Goal: Navigation & Orientation: Find specific page/section

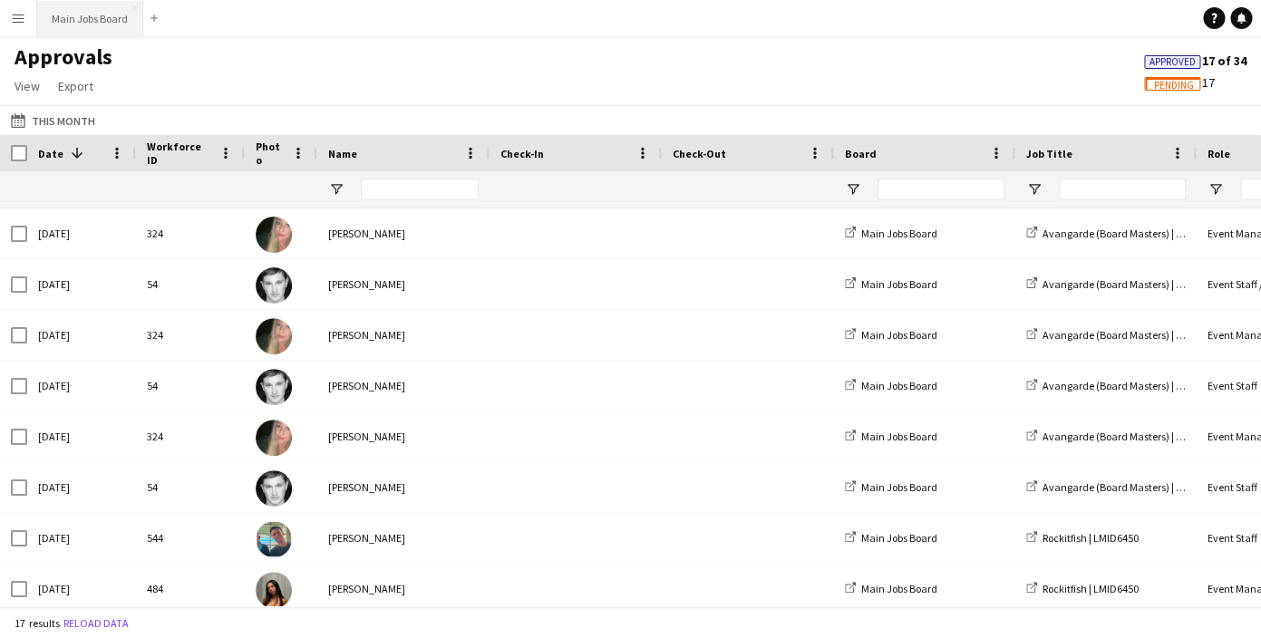
click at [93, 28] on button "Main Jobs Board Close" at bounding box center [90, 18] width 106 height 35
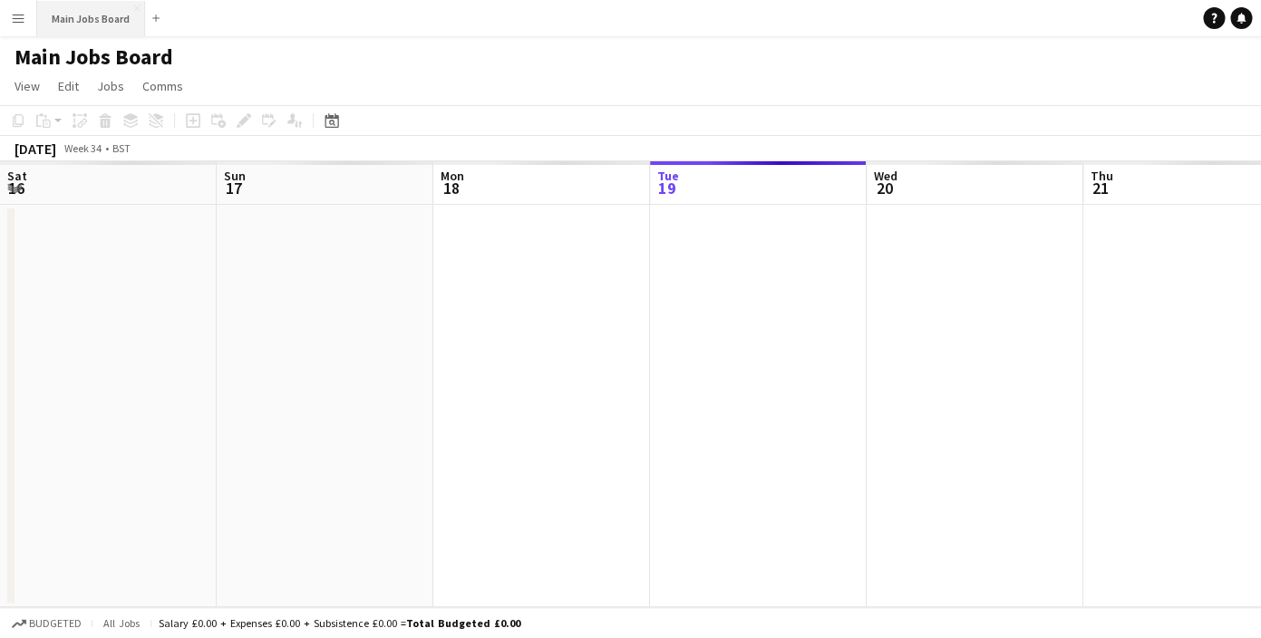
scroll to position [0, 433]
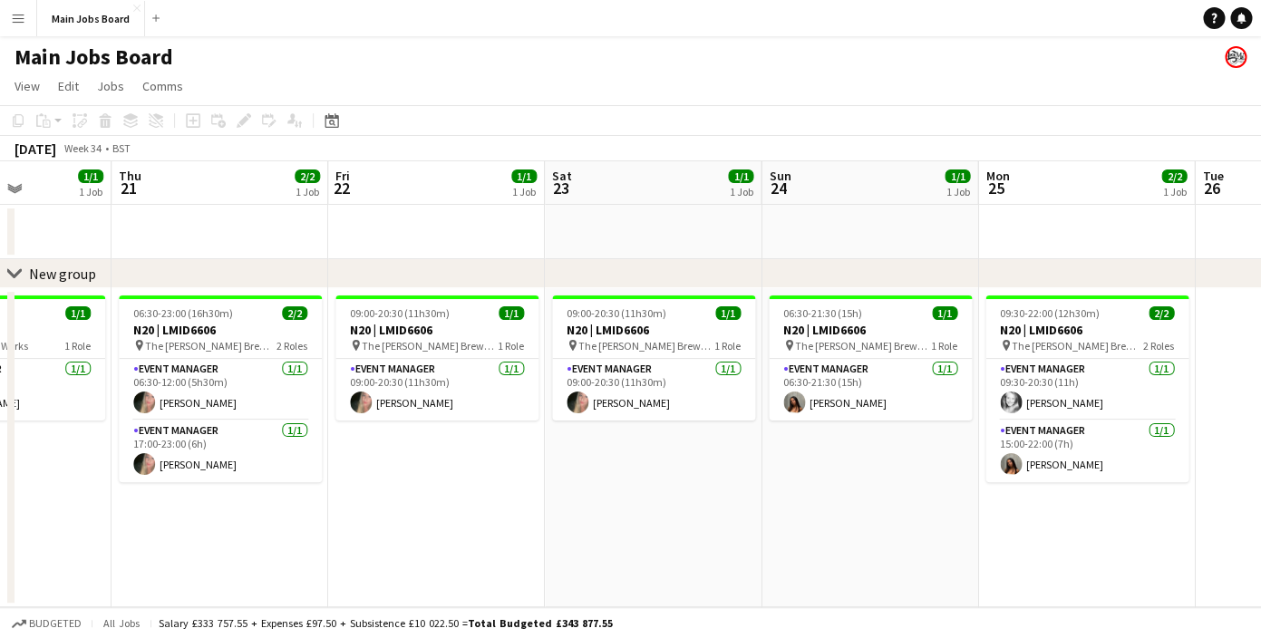
drag, startPoint x: 905, startPoint y: 449, endPoint x: 298, endPoint y: 445, distance: 606.6
click at [297, 445] on app-calendar-viewport "Mon 18 Tue 19 1/1 1 Job Wed 20 1/1 1 Job Thu 21 2/2 1 Job Fri 22 1/1 1 Job Sat …" at bounding box center [630, 384] width 1261 height 446
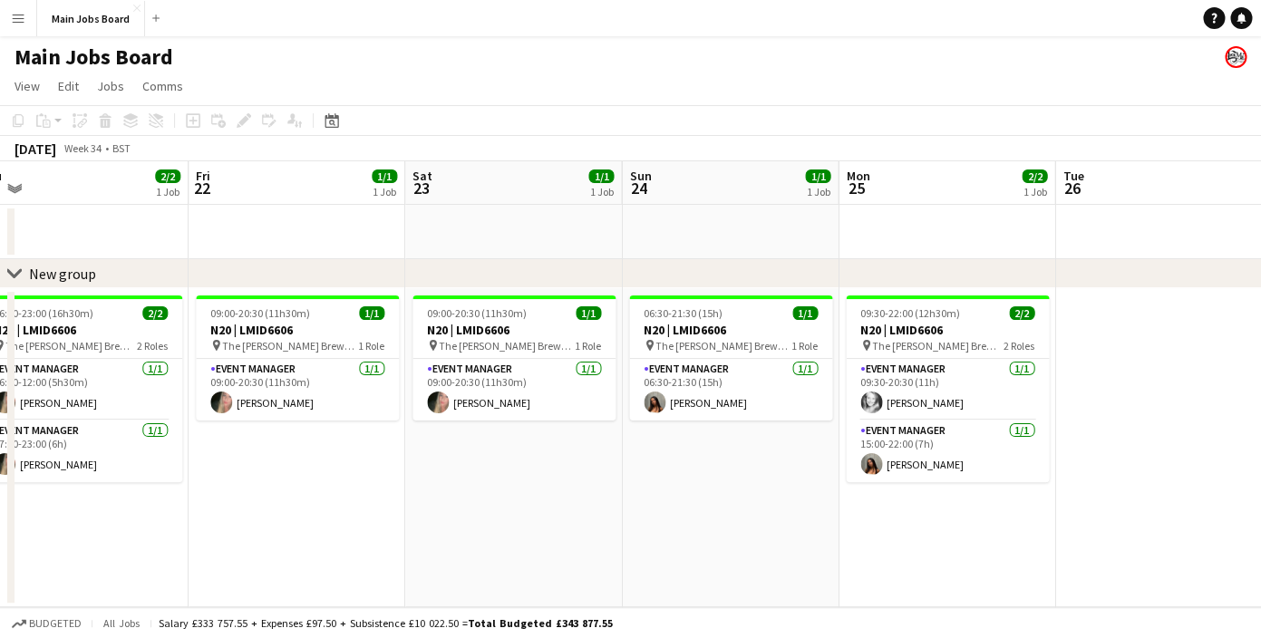
drag, startPoint x: 833, startPoint y: 431, endPoint x: 312, endPoint y: 431, distance: 521.4
click at [312, 431] on app-calendar-viewport "Mon 18 Tue 19 1/1 1 Job Wed 20 1/1 1 Job Thu 21 2/2 1 Job Fri 22 1/1 1 Job Sat …" at bounding box center [630, 384] width 1261 height 446
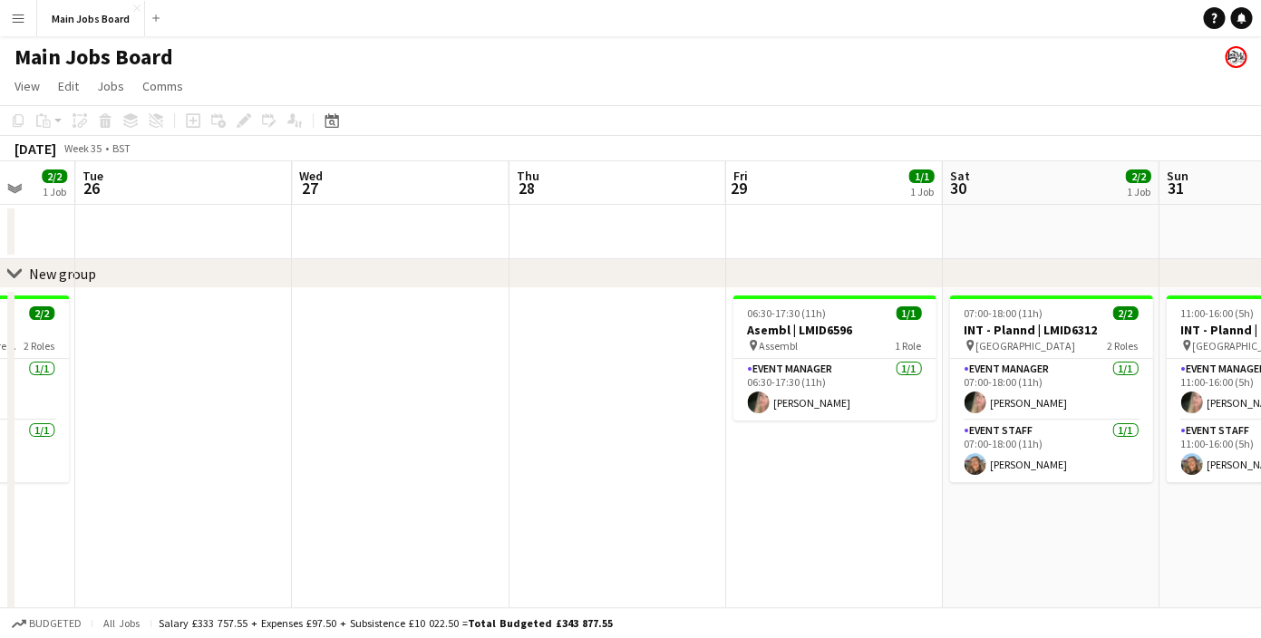
drag, startPoint x: 836, startPoint y: 438, endPoint x: 276, endPoint y: 436, distance: 560.4
click at [287, 436] on app-calendar-viewport "Fri 22 1/1 1 Job Sat 23 1/1 1 Job Sun 24 1/1 1 Job Mon 25 2/2 1 Job Tue 26 Wed …" at bounding box center [630, 454] width 1261 height 587
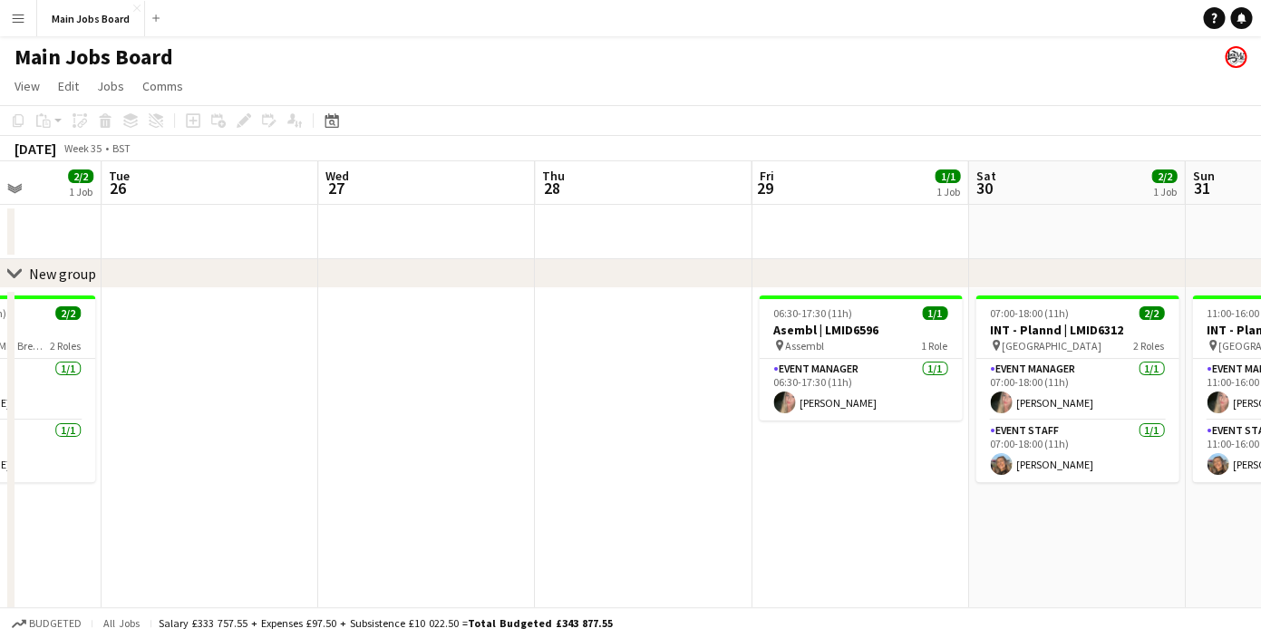
drag, startPoint x: 900, startPoint y: 440, endPoint x: 357, endPoint y: 440, distance: 542.3
click at [364, 440] on app-calendar-viewport "Sat 23 1/1 1 Job Sun 24 1/1 1 Job Mon 25 2/2 1 Job Tue 26 Wed 27 Thu 28 Fri 29 …" at bounding box center [630, 454] width 1261 height 587
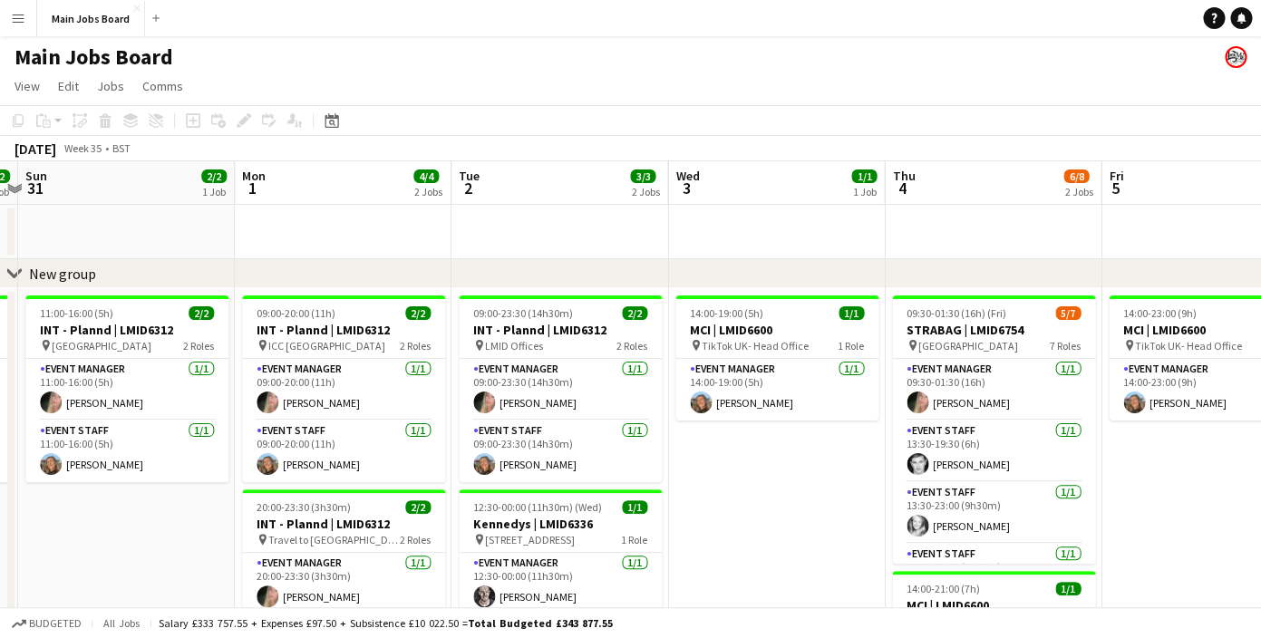
drag, startPoint x: 930, startPoint y: 462, endPoint x: 322, endPoint y: 416, distance: 610.2
click at [322, 416] on app-calendar-viewport "Thu 28 Fri 29 1/1 1 Job Sat 30 2/2 1 Job Sun 31 2/2 1 Job Mon 1 4/4 2 Jobs Tue …" at bounding box center [630, 454] width 1261 height 587
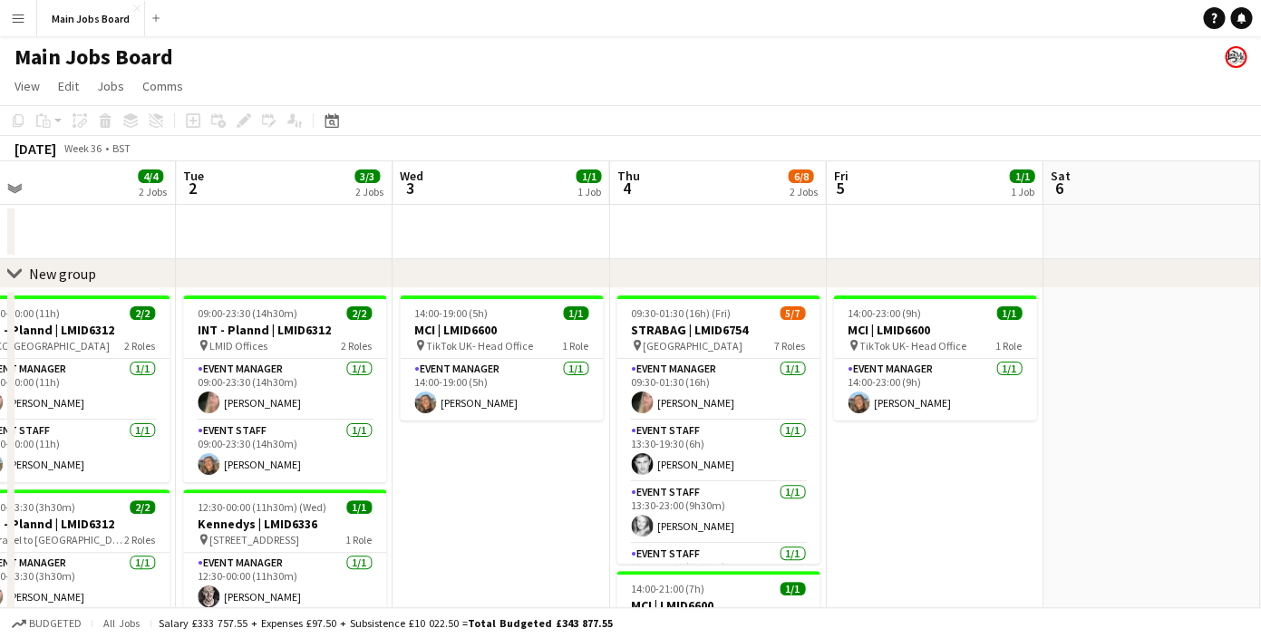
drag, startPoint x: 926, startPoint y: 357, endPoint x: 611, endPoint y: 357, distance: 314.7
click at [611, 357] on app-calendar-viewport "Fri 29 1/1 1 Job Sat 30 2/2 1 Job Sun 31 2/2 1 Job Mon 1 4/4 2 Jobs Tue 2 3/3 2…" at bounding box center [630, 454] width 1261 height 587
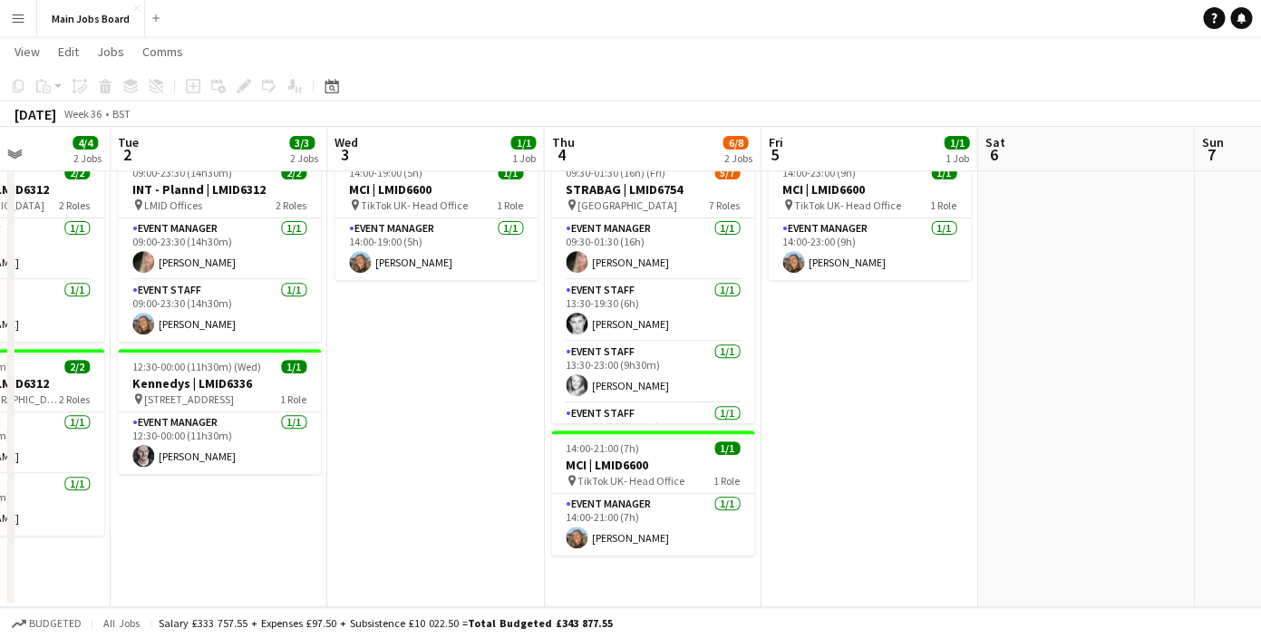
scroll to position [50, 0]
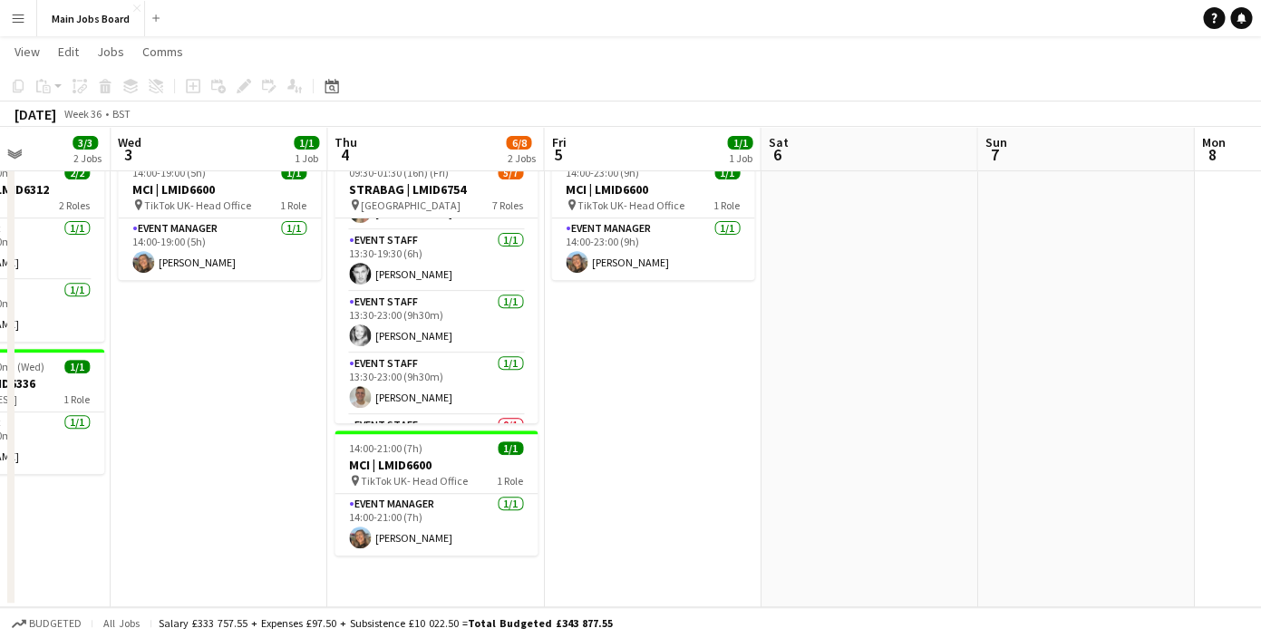
click at [553, 376] on app-calendar-viewport "Sat 30 2/2 1 Job Sun 31 2/2 1 Job Mon 1 4/4 2 Jobs Tue 2 3/3 2 Jobs Wed 3 1/1 1…" at bounding box center [630, 270] width 1261 height 676
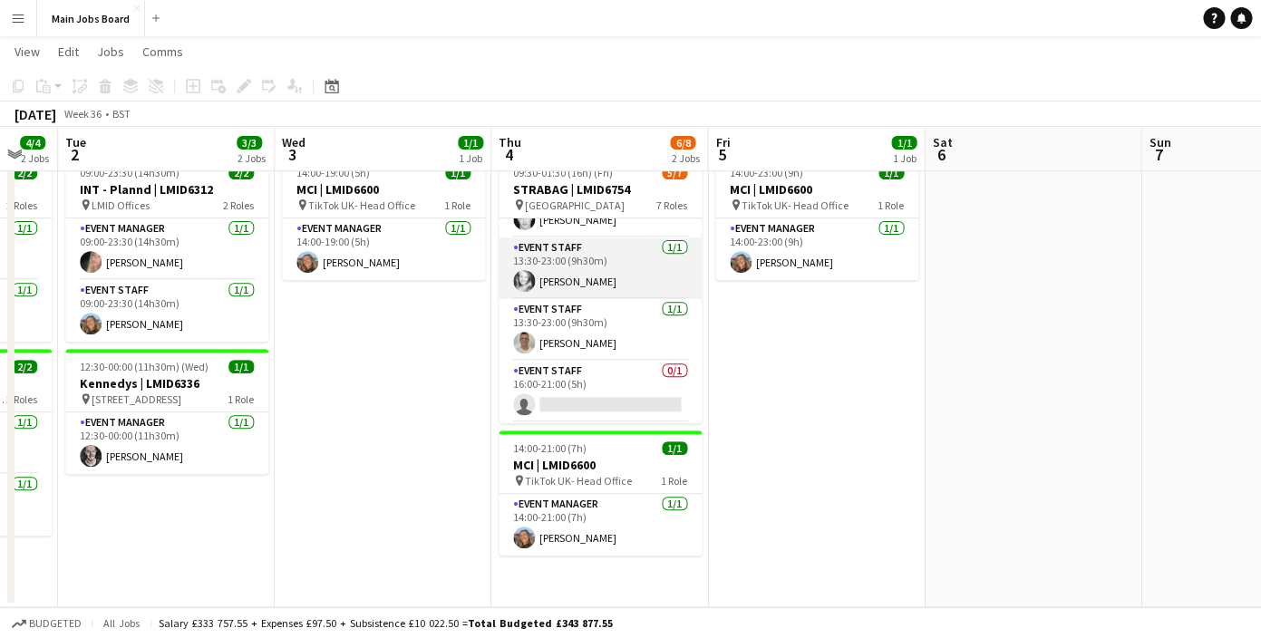
scroll to position [227, 0]
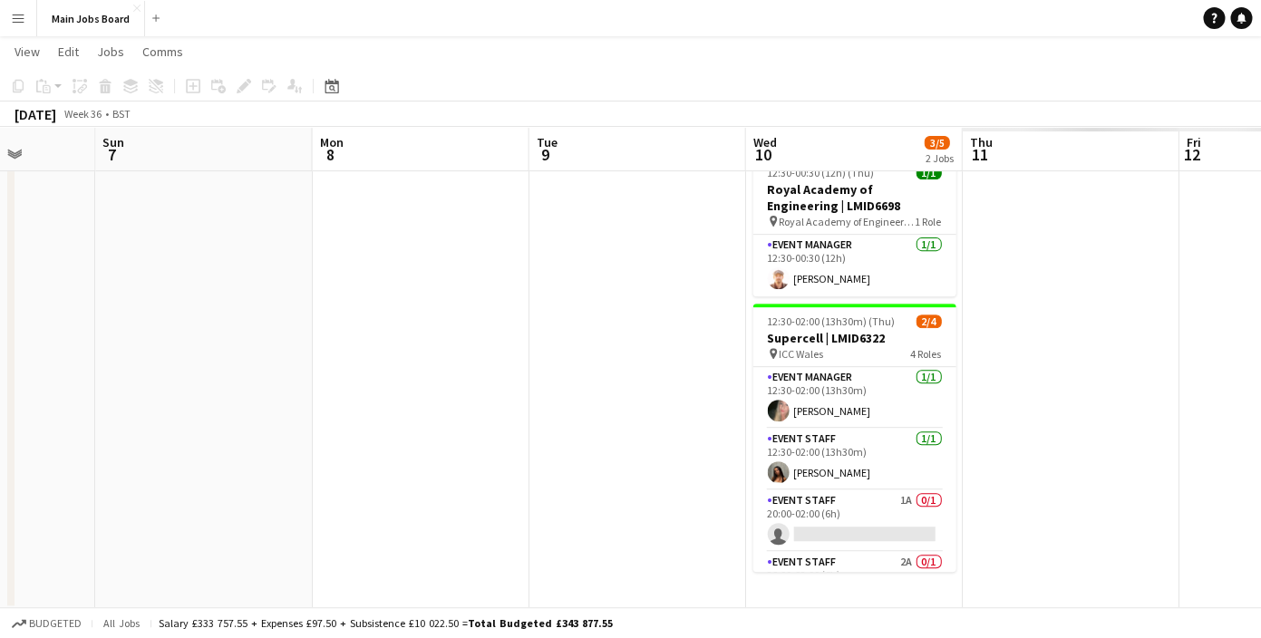
drag, startPoint x: 998, startPoint y: 345, endPoint x: 278, endPoint y: 359, distance: 720.1
click at [278, 359] on app-calendar-viewport "Tue 2 3/3 2 Jobs Wed 3 1/1 1 Job Thu 4 6/8 2 Jobs Fri 5 1/1 1 Job Sat 6 Sun 7 M…" at bounding box center [630, 271] width 1261 height 678
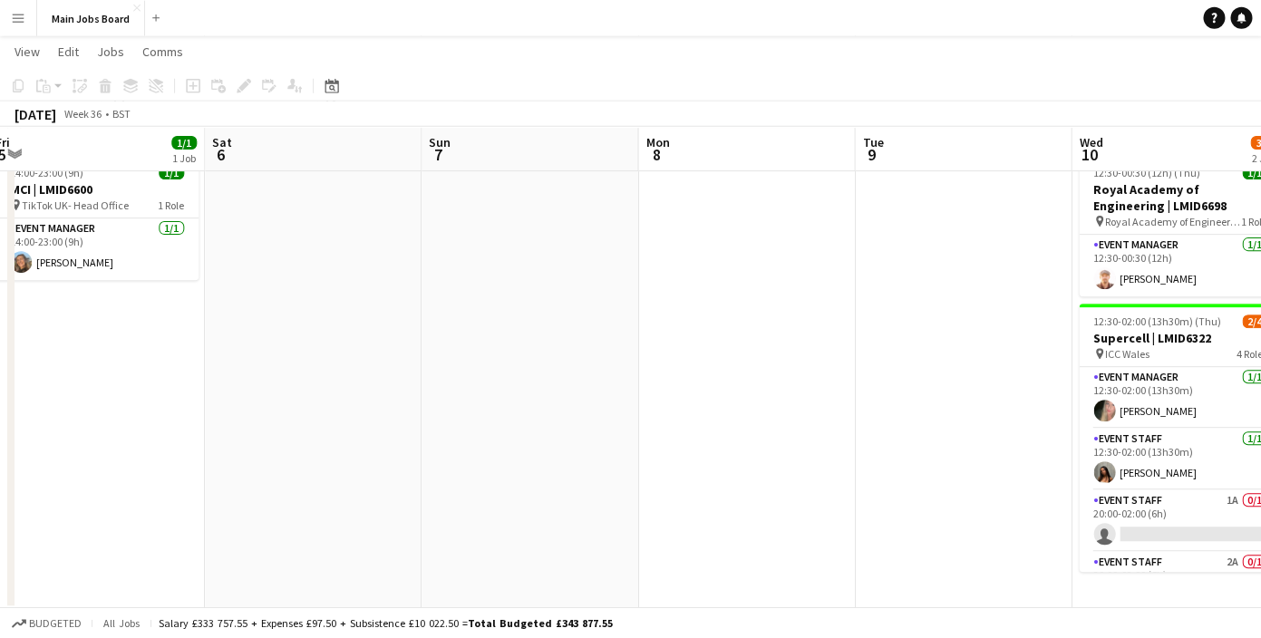
scroll to position [140, 0]
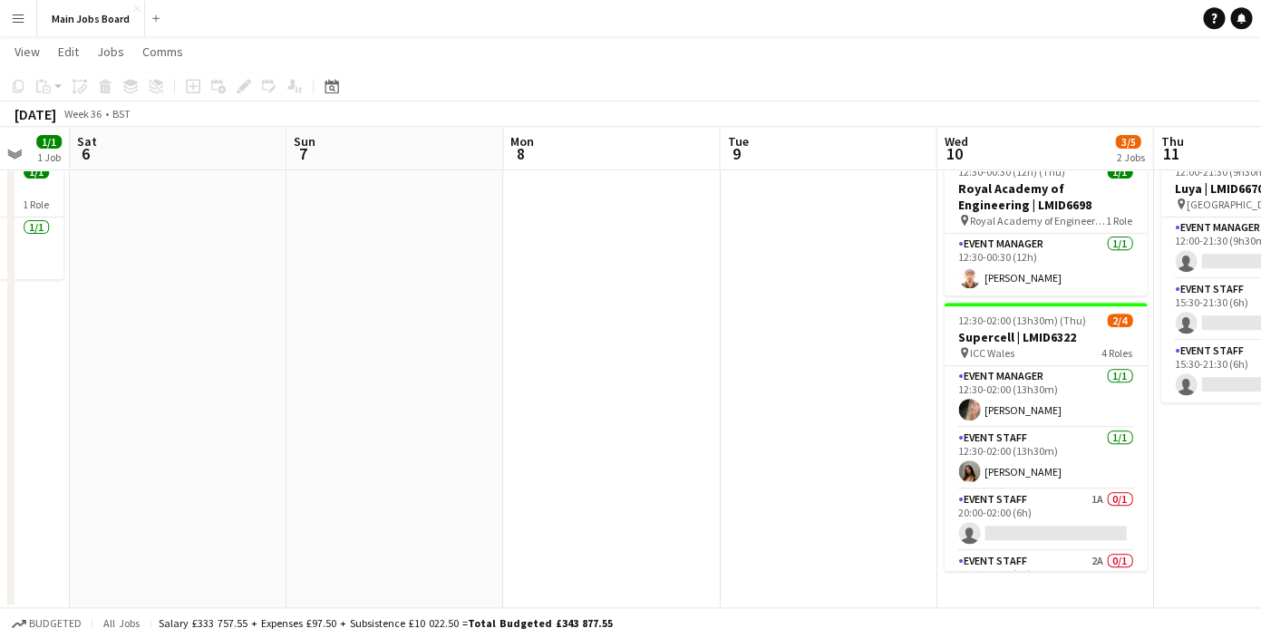
drag, startPoint x: 692, startPoint y: 330, endPoint x: 549, endPoint y: 330, distance: 143.3
click at [550, 330] on app-calendar-viewport "Wed 3 1/1 1 Job Thu 4 6/8 2 Jobs Fri 5 1/1 1 Job Sat 6 Sun 7 Mon 8 Tue 9 Wed 10…" at bounding box center [630, 270] width 1261 height 678
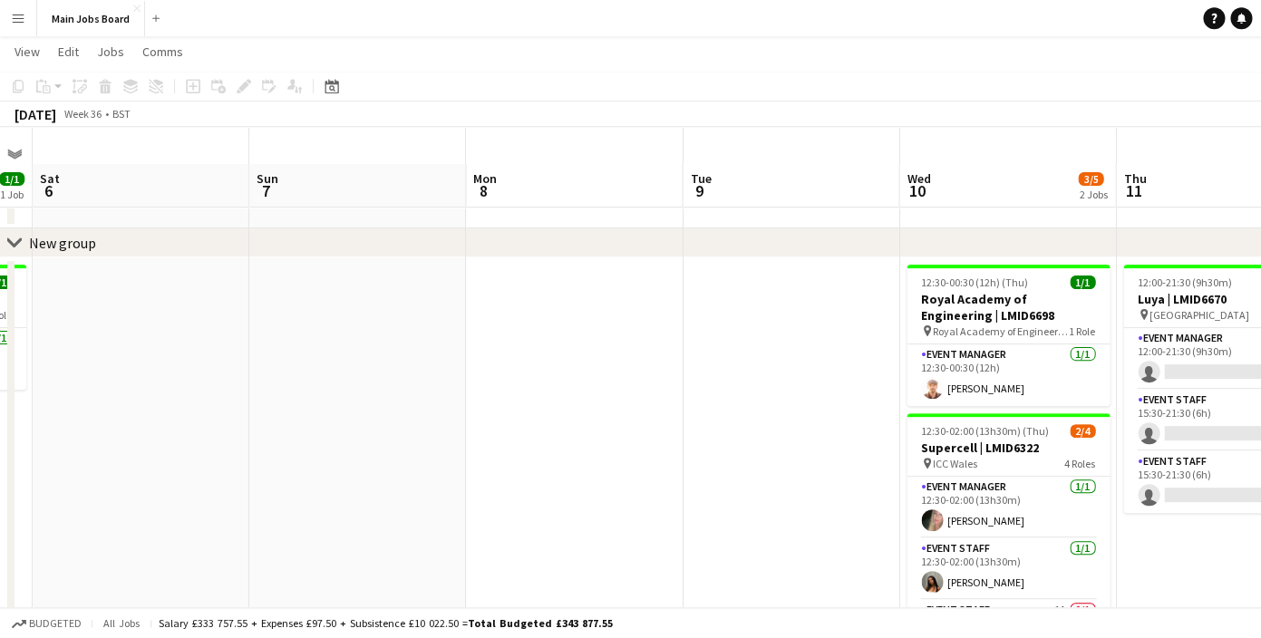
scroll to position [16, 0]
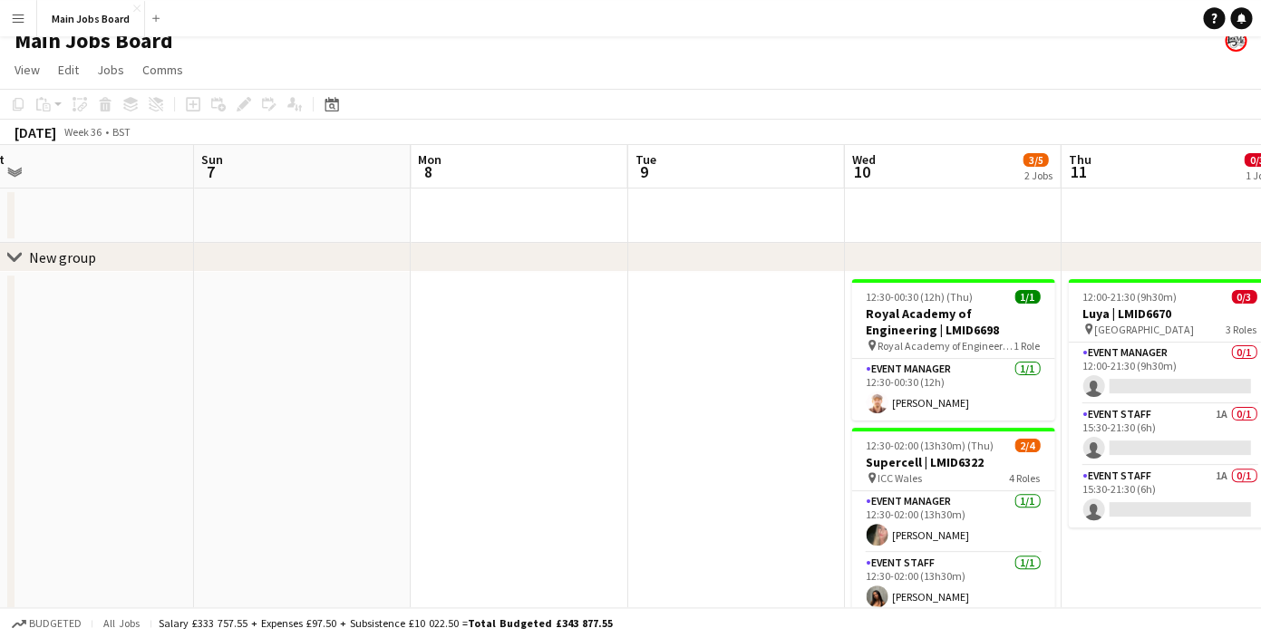
drag, startPoint x: 666, startPoint y: 343, endPoint x: 269, endPoint y: 343, distance: 396.3
click at [269, 343] on app-calendar-viewport "Wed 3 1/1 1 Job Thu 4 6/8 2 Jobs Fri 5 1/1 1 Job Sat 6 Sun 7 Mon 8 Tue 9 Wed 10…" at bounding box center [630, 439] width 1261 height 589
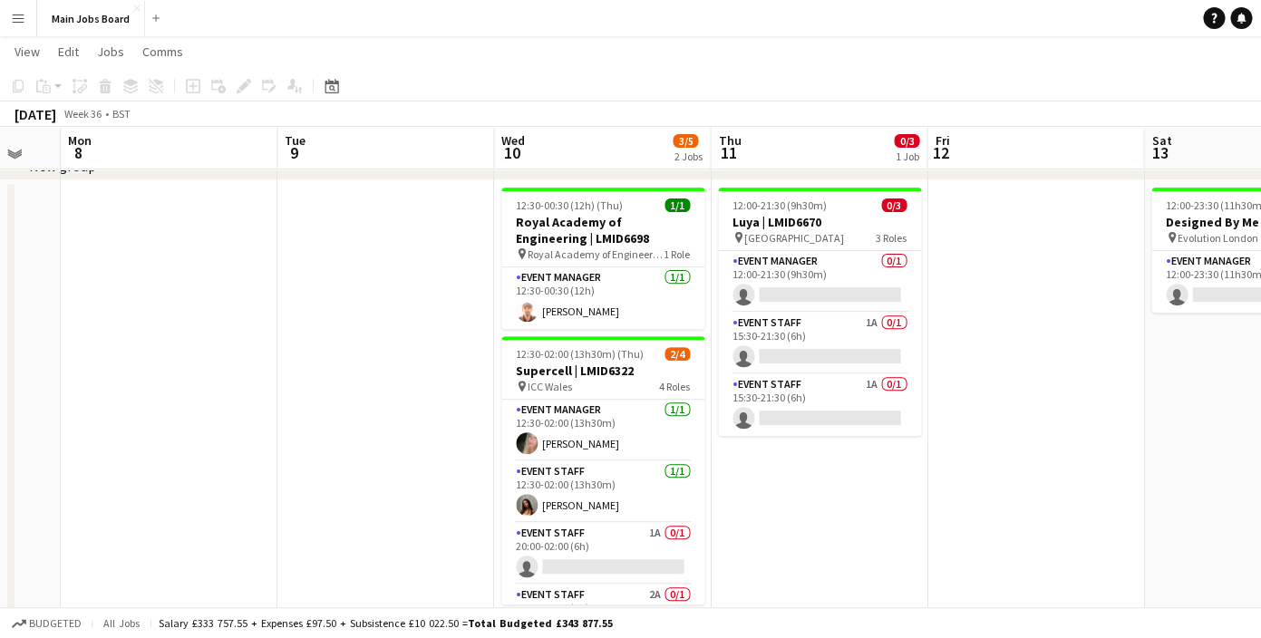
scroll to position [105, 0]
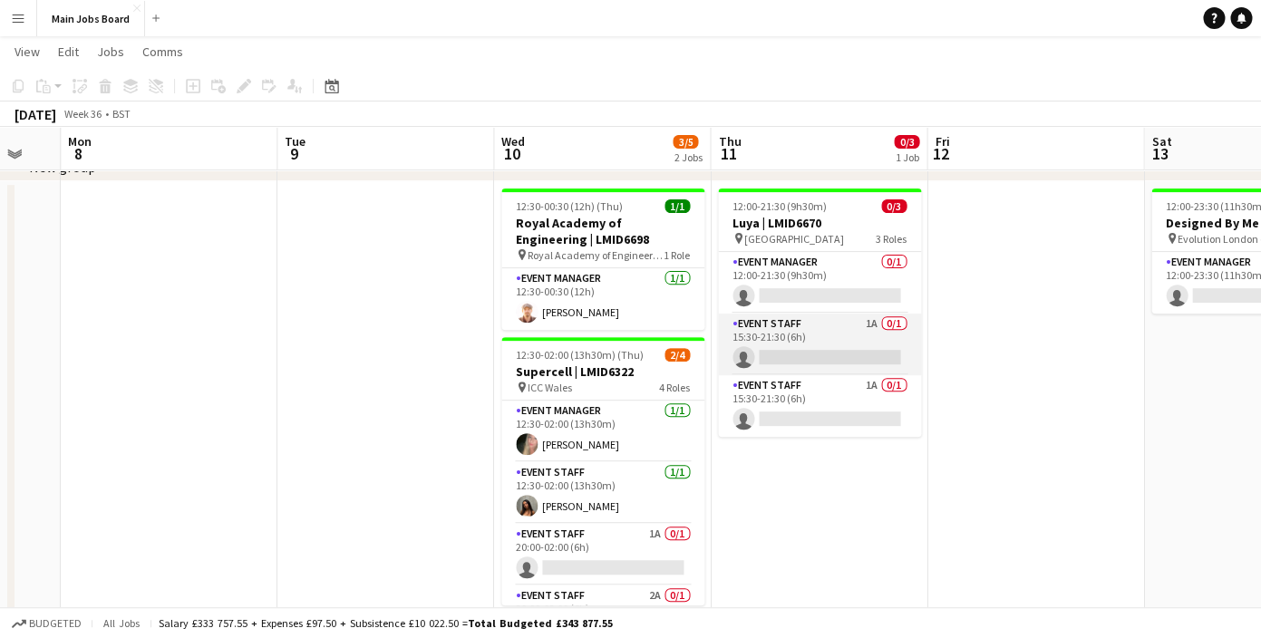
click at [878, 320] on app-card-role "Event Staff 1A 0/1 15:30-21:30 (6h) single-neutral-actions" at bounding box center [819, 345] width 203 height 62
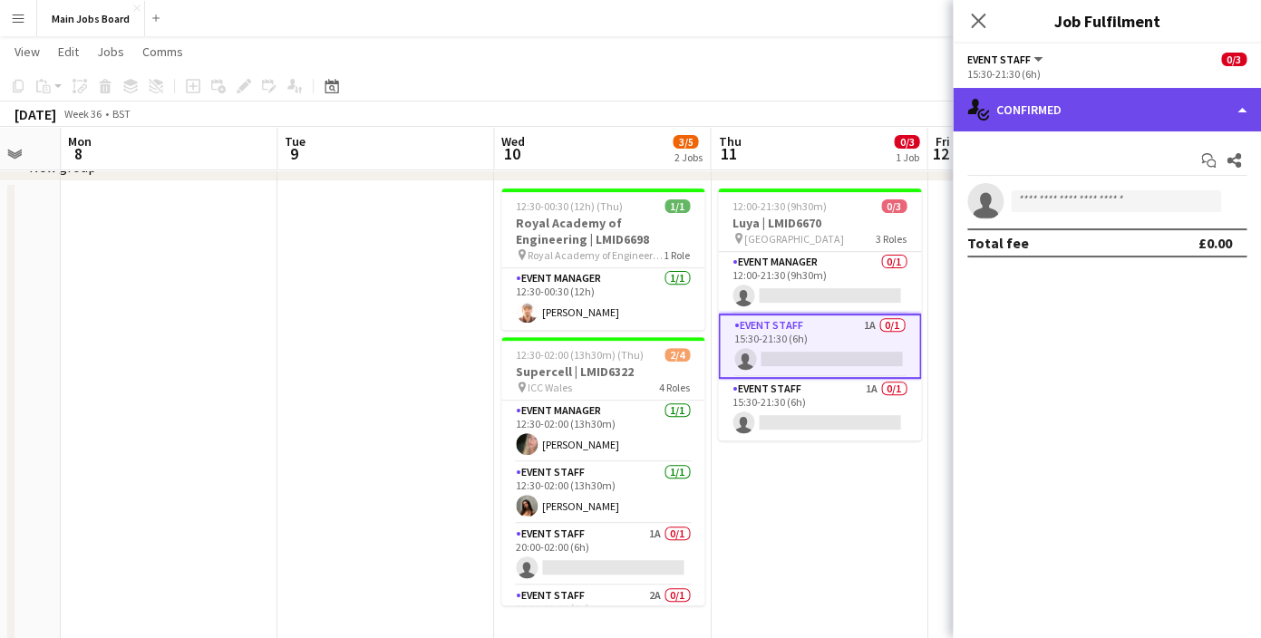
click at [1180, 117] on div "single-neutral-actions-check-2 Confirmed" at bounding box center [1107, 110] width 308 height 44
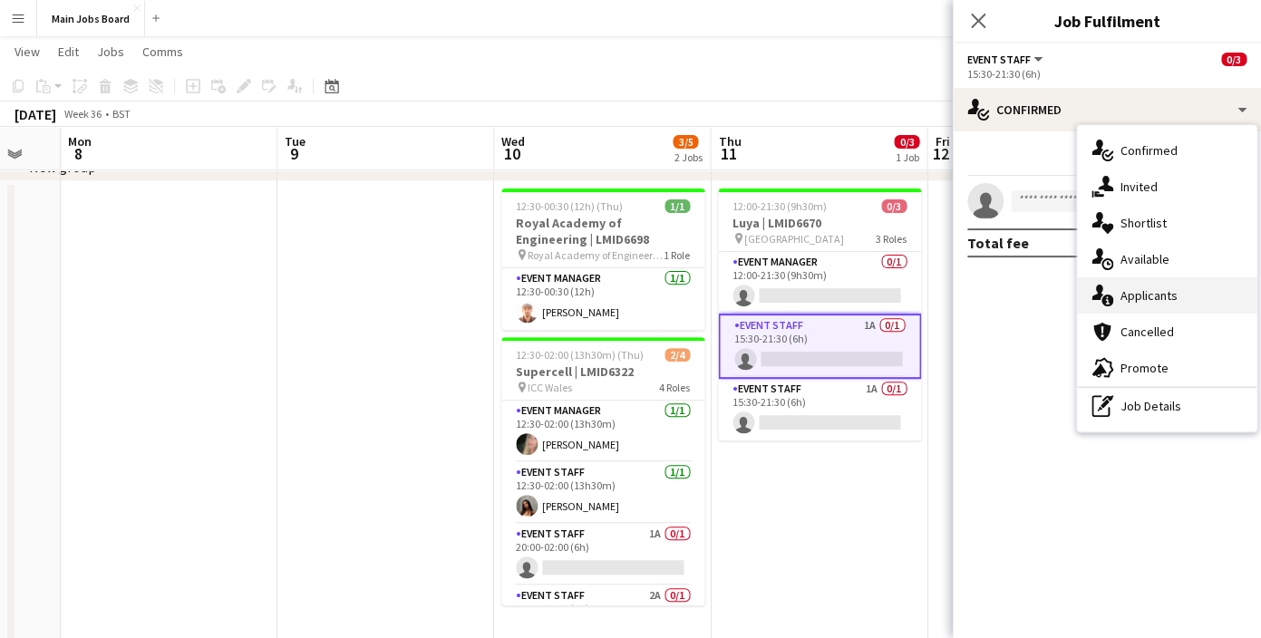
click at [1151, 292] on div "single-neutral-actions-information Applicants" at bounding box center [1167, 295] width 180 height 36
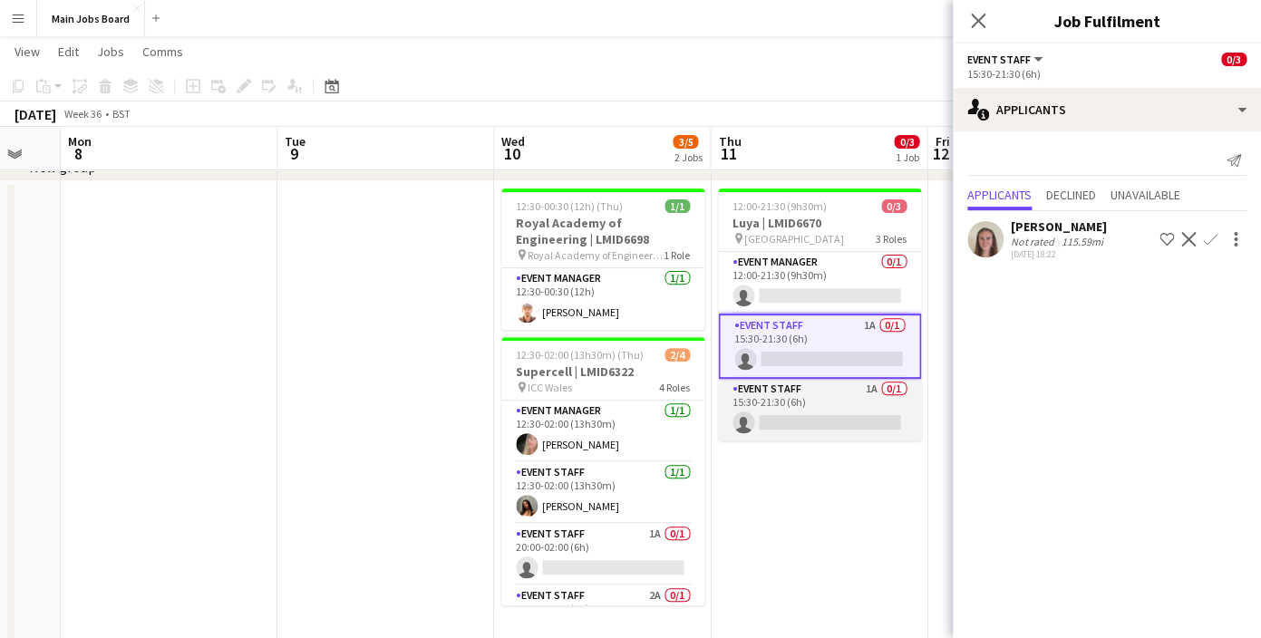
click at [871, 384] on app-card-role "Event Staff 1A 0/1 15:30-21:30 (6h) single-neutral-actions" at bounding box center [819, 410] width 203 height 62
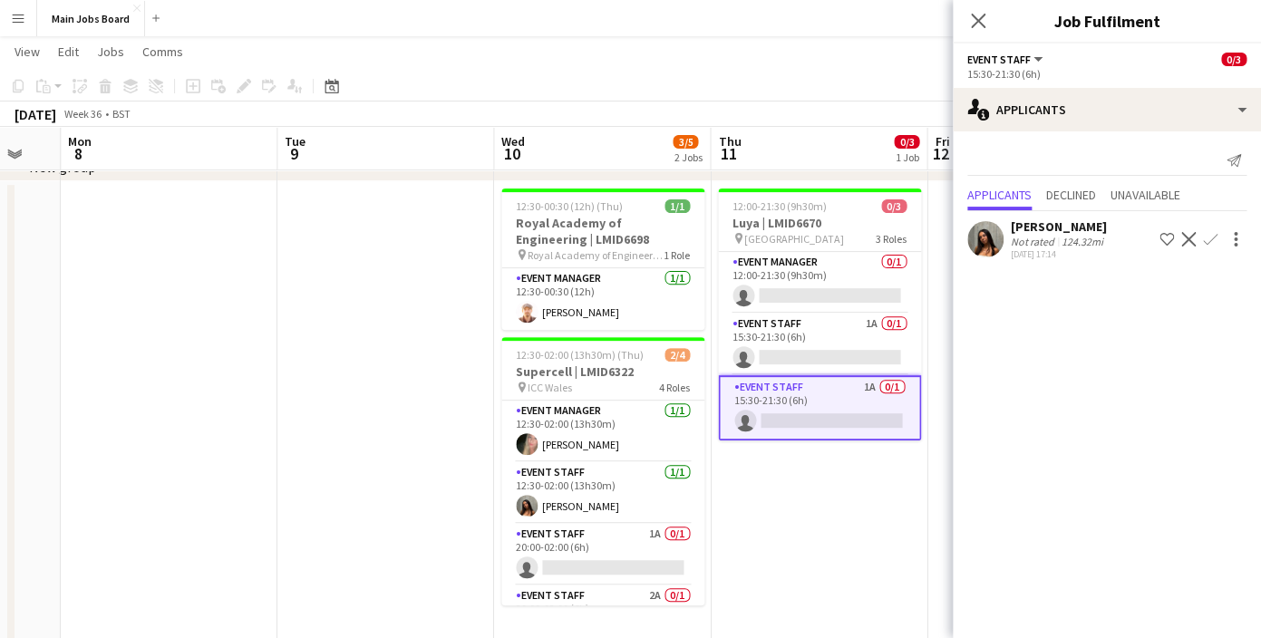
click at [828, 494] on app-date-cell "12:00-21:30 (9h30m) 0/3 Luya | LMID6670 pin [GEOGRAPHIC_DATA] 3 Roles Event Man…" at bounding box center [819, 412] width 217 height 462
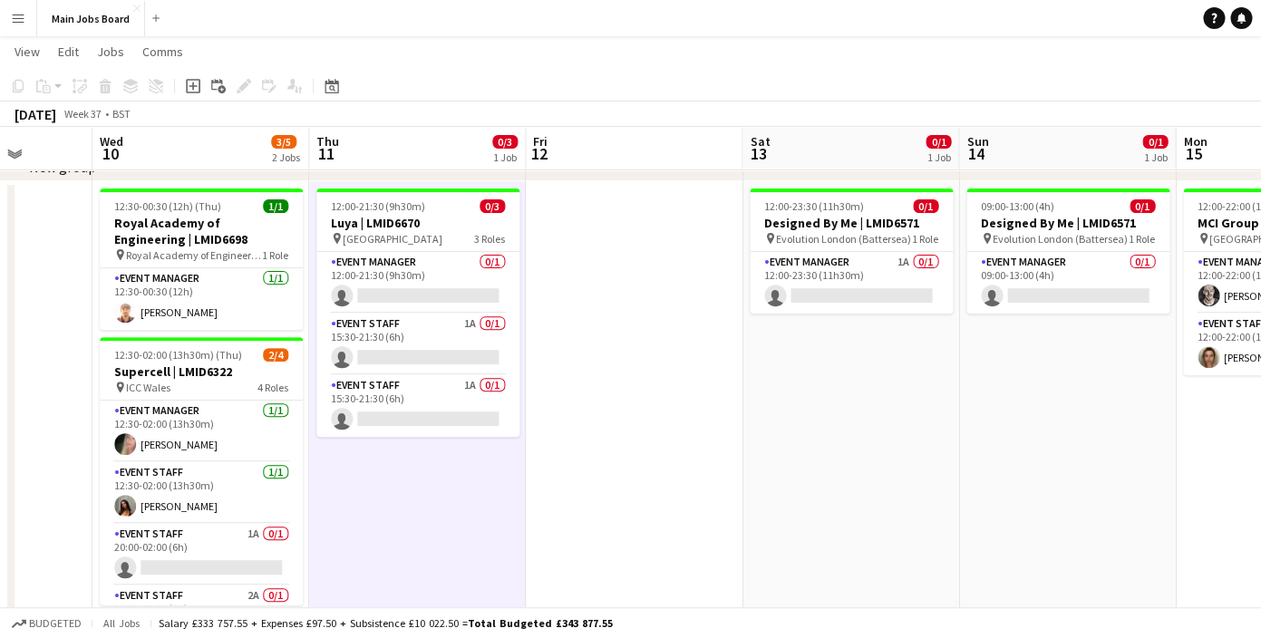
drag, startPoint x: 1055, startPoint y: 445, endPoint x: 581, endPoint y: 443, distance: 474.3
click at [581, 443] on app-calendar-viewport "Sun 7 Mon 8 Tue 9 Wed 10 3/5 2 Jobs Thu 11 0/3 1 Job Fri 12 Sat 13 0/1 1 Job Su…" at bounding box center [630, 305] width 1261 height 678
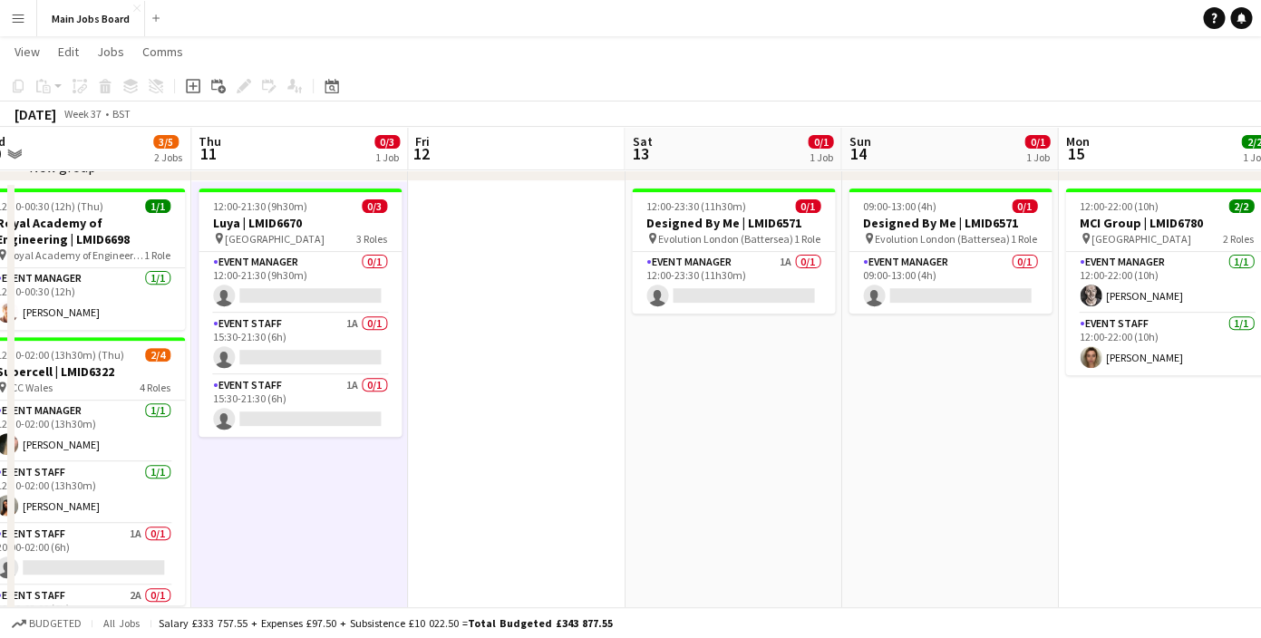
drag, startPoint x: 839, startPoint y: 439, endPoint x: 338, endPoint y: 439, distance: 500.5
click at [338, 439] on app-calendar-viewport "Sun 7 Mon 8 Tue 9 Wed 10 3/5 2 Jobs Thu 11 0/3 1 Job Fri 12 Sat 13 0/1 1 Job Su…" at bounding box center [630, 305] width 1261 height 678
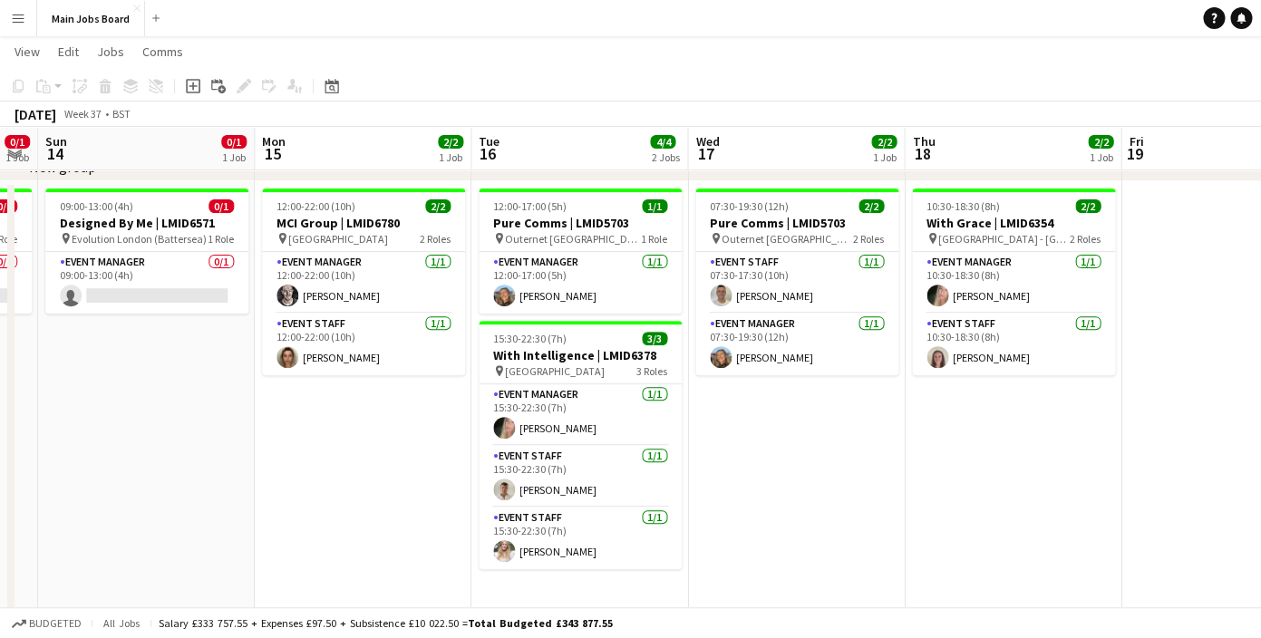
drag, startPoint x: 621, startPoint y: 464, endPoint x: 243, endPoint y: 465, distance: 378.1
click at [242, 465] on app-calendar-viewport "Thu 11 0/3 1 Job Fri 12 Sat 13 0/1 1 Job Sun 14 0/1 1 Job Mon 15 2/2 1 Job Tue …" at bounding box center [630, 305] width 1261 height 678
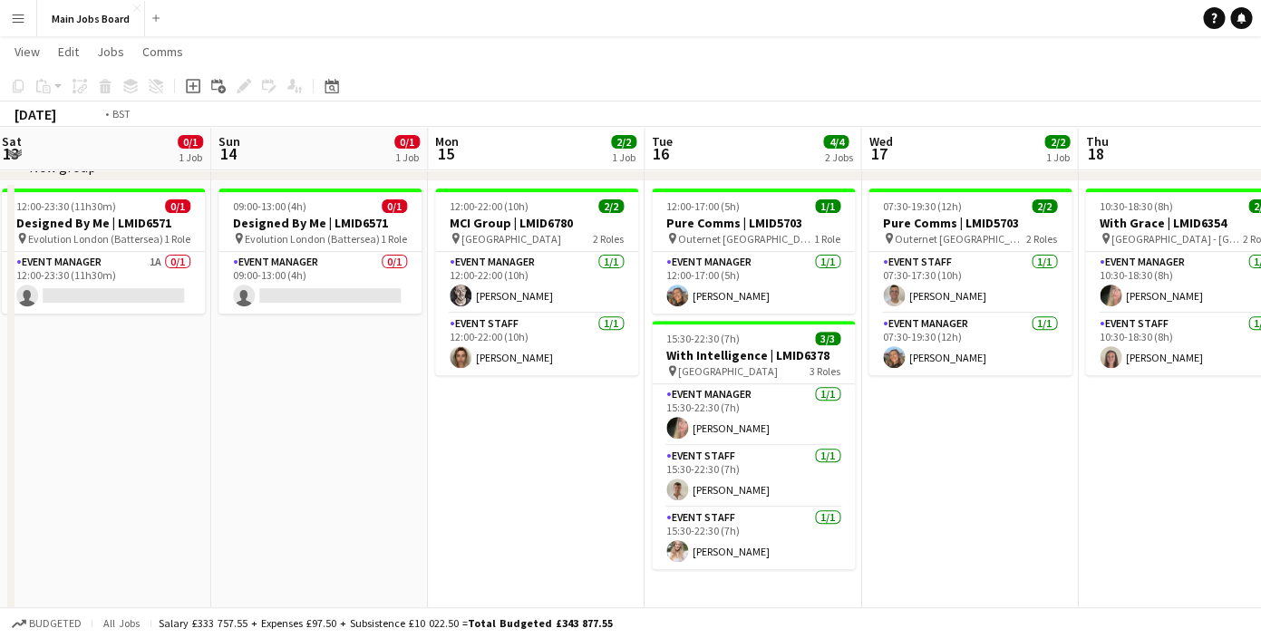
drag, startPoint x: 1212, startPoint y: 417, endPoint x: 558, endPoint y: 328, distance: 660.7
click at [558, 328] on app-calendar-viewport "Thu 11 0/3 1 Job Fri 12 Sat 13 0/1 1 Job Sun 14 0/1 1 Job Mon 15 2/2 1 Job Tue …" at bounding box center [630, 305] width 1261 height 678
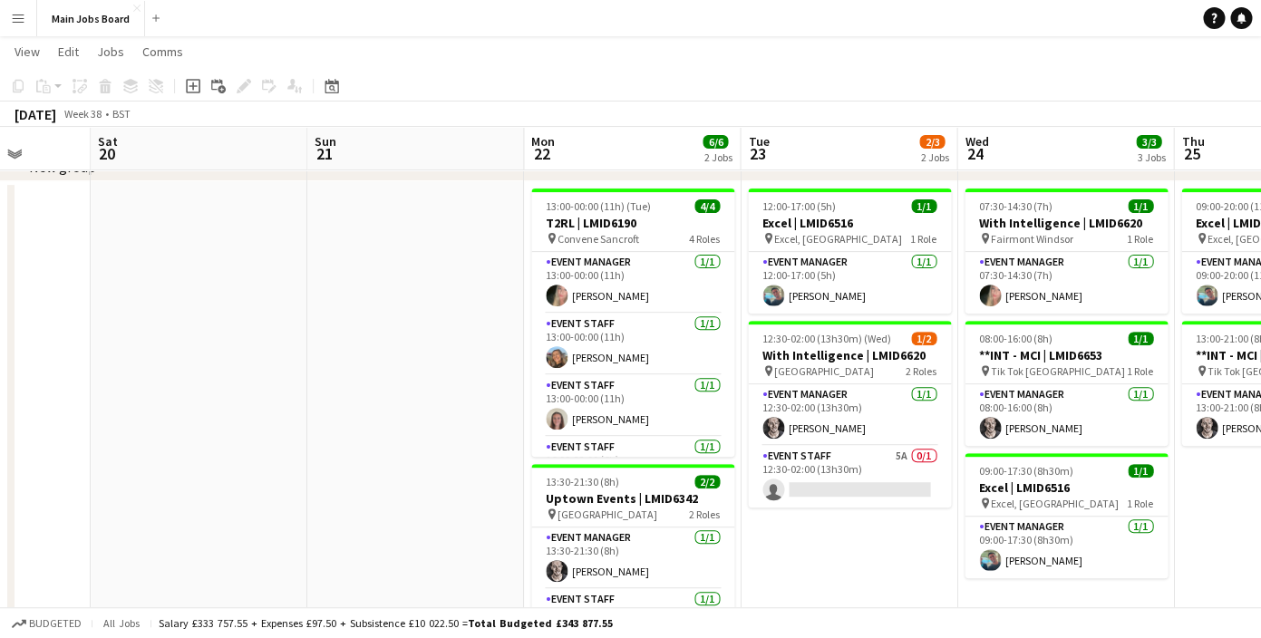
drag, startPoint x: 1096, startPoint y: 458, endPoint x: 390, endPoint y: 445, distance: 706.5
click at [391, 445] on app-calendar-viewport "Wed 17 2/2 1 Job Thu 18 2/2 1 Job Fri 19 Sat 20 Sun 21 Mon 22 6/6 2 Jobs Tue 23…" at bounding box center [630, 336] width 1261 height 740
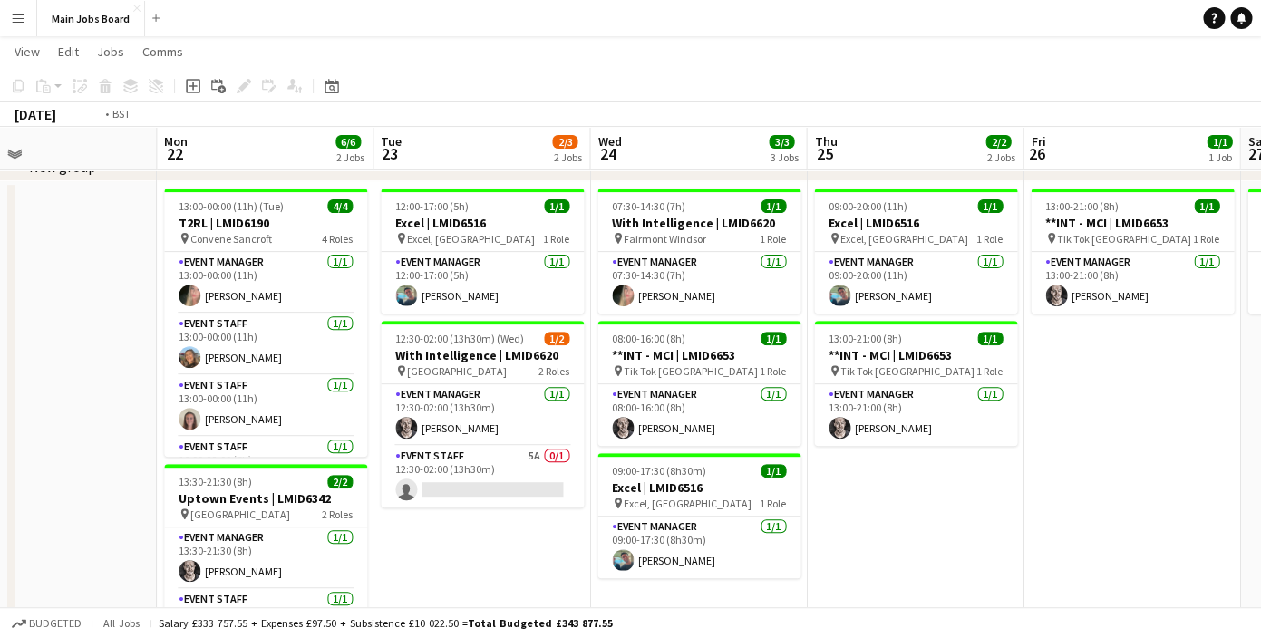
drag, startPoint x: 997, startPoint y: 456, endPoint x: 487, endPoint y: 393, distance: 513.6
click at [494, 393] on app-calendar-viewport "Thu 18 2/2 1 Job Fri 19 Sat 20 Sun 21 Mon 22 6/6 2 Jobs Tue 23 2/3 2 Jobs Wed 2…" at bounding box center [630, 336] width 1261 height 740
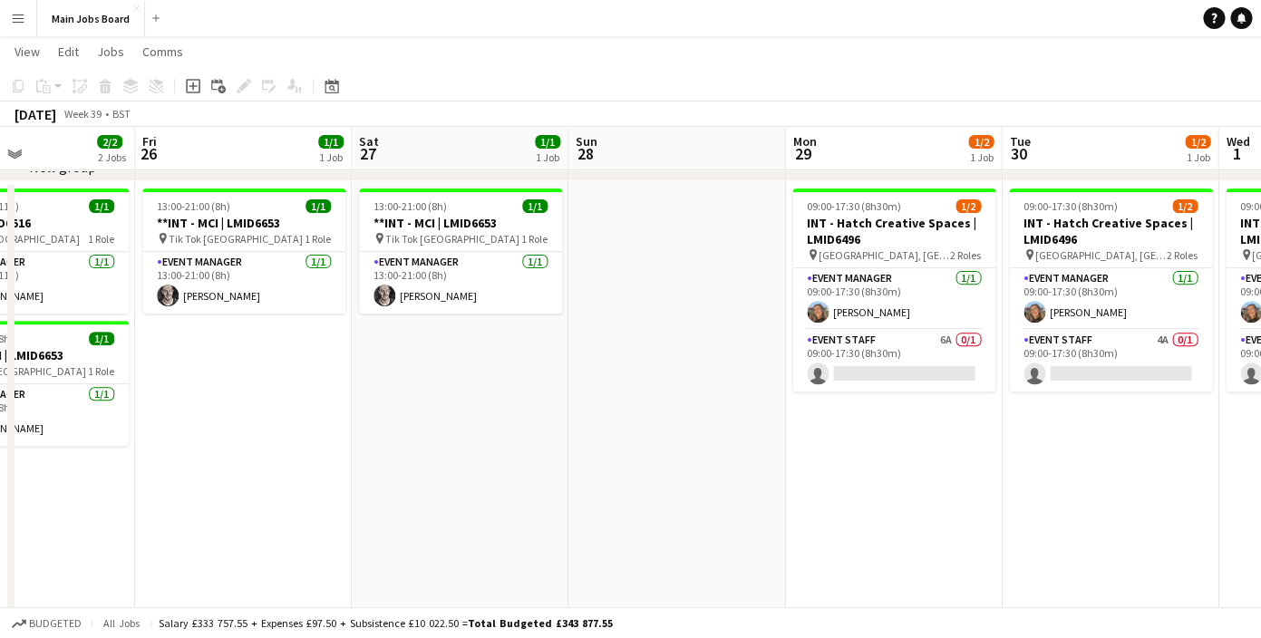
drag, startPoint x: 793, startPoint y: 394, endPoint x: 226, endPoint y: 383, distance: 566.8
click at [226, 383] on app-calendar-viewport "Tue 23 2/3 2 Jobs Wed 24 3/3 3 Jobs Thu 25 2/2 2 Jobs Fri 26 1/1 1 Job Sat 27 1…" at bounding box center [630, 336] width 1261 height 740
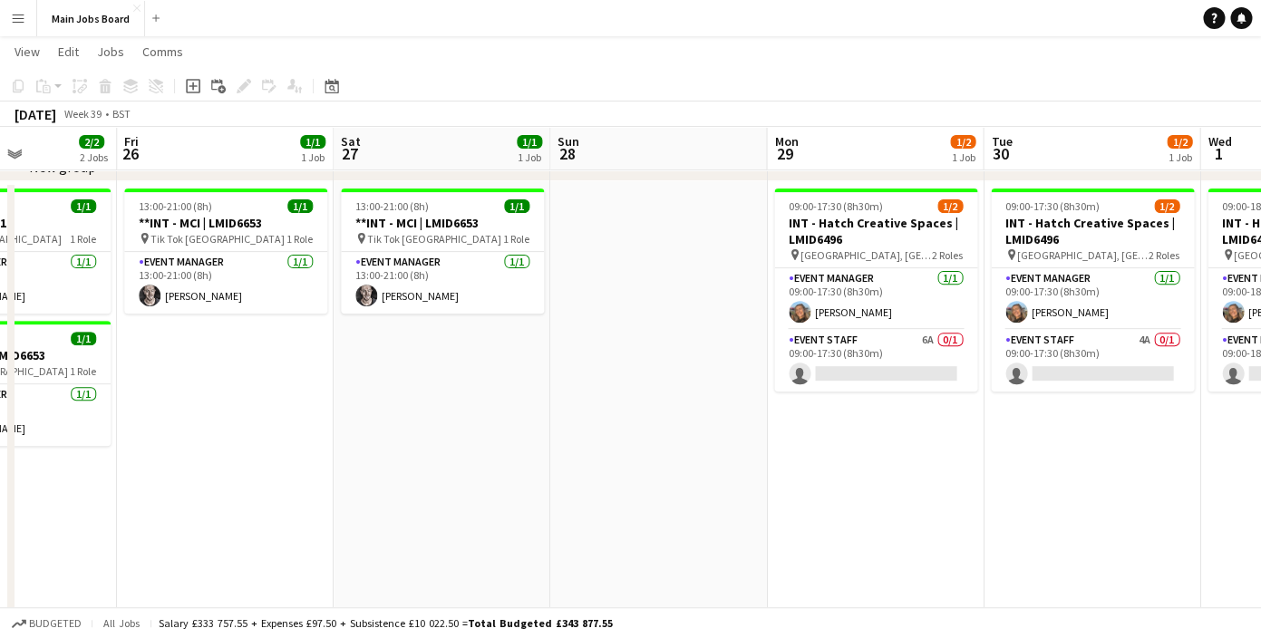
drag, startPoint x: 772, startPoint y: 410, endPoint x: 248, endPoint y: 397, distance: 524.3
click at [248, 397] on app-calendar-viewport "Tue 23 2/3 2 Jobs Wed 24 3/3 3 Jobs Thu 25 2/2 2 Jobs Fri 26 1/1 1 Job Sat 27 1…" at bounding box center [630, 336] width 1261 height 740
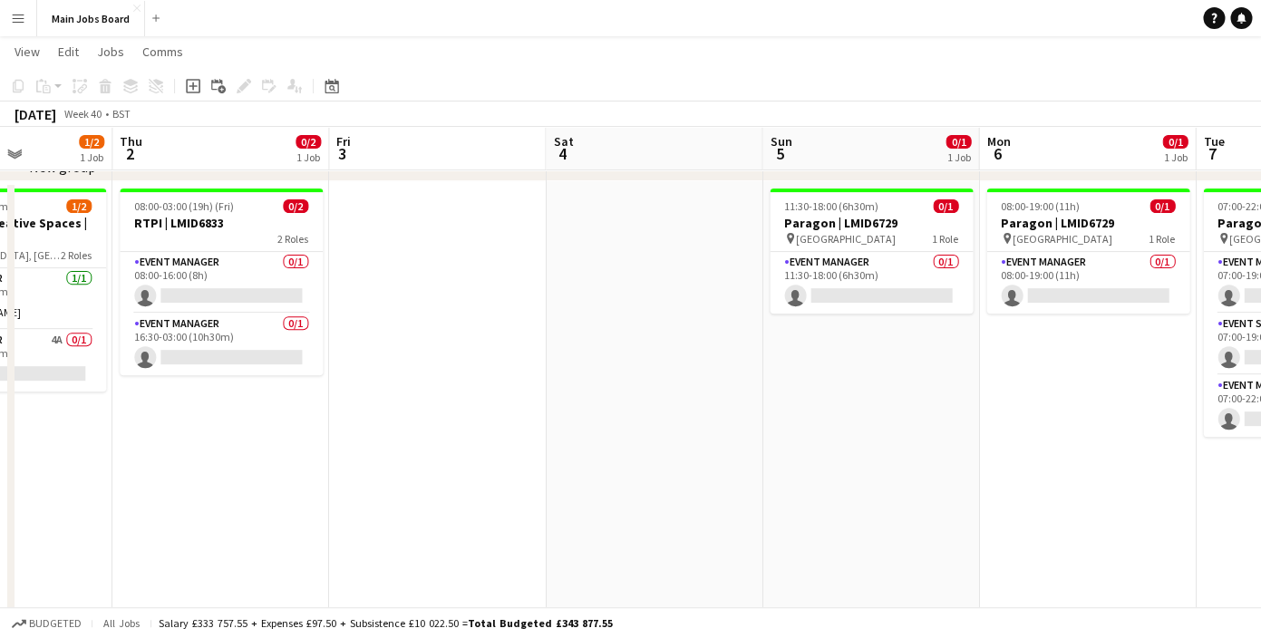
drag, startPoint x: 613, startPoint y: 448, endPoint x: 133, endPoint y: 448, distance: 479.7
click at [133, 448] on app-calendar-viewport "Sun 28 Mon 29 1/2 1 Job Tue 30 1/2 1 Job Wed 1 1/2 1 Job Thu 2 0/2 1 Job Fri 3 …" at bounding box center [630, 336] width 1261 height 740
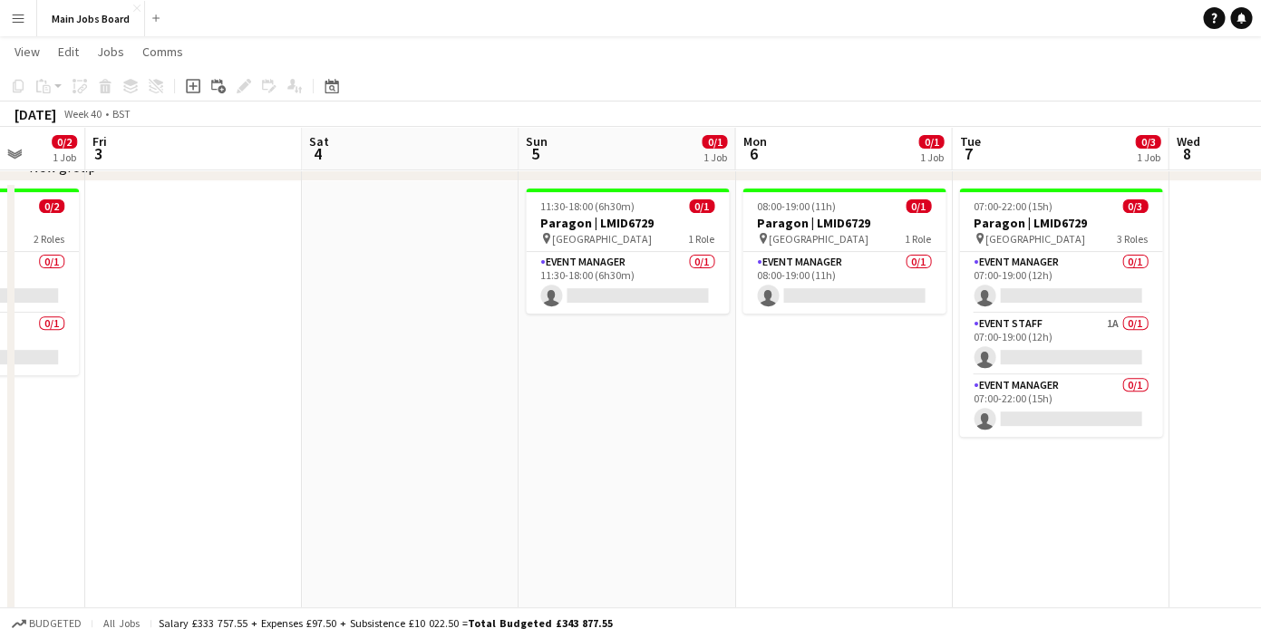
scroll to position [0, 667]
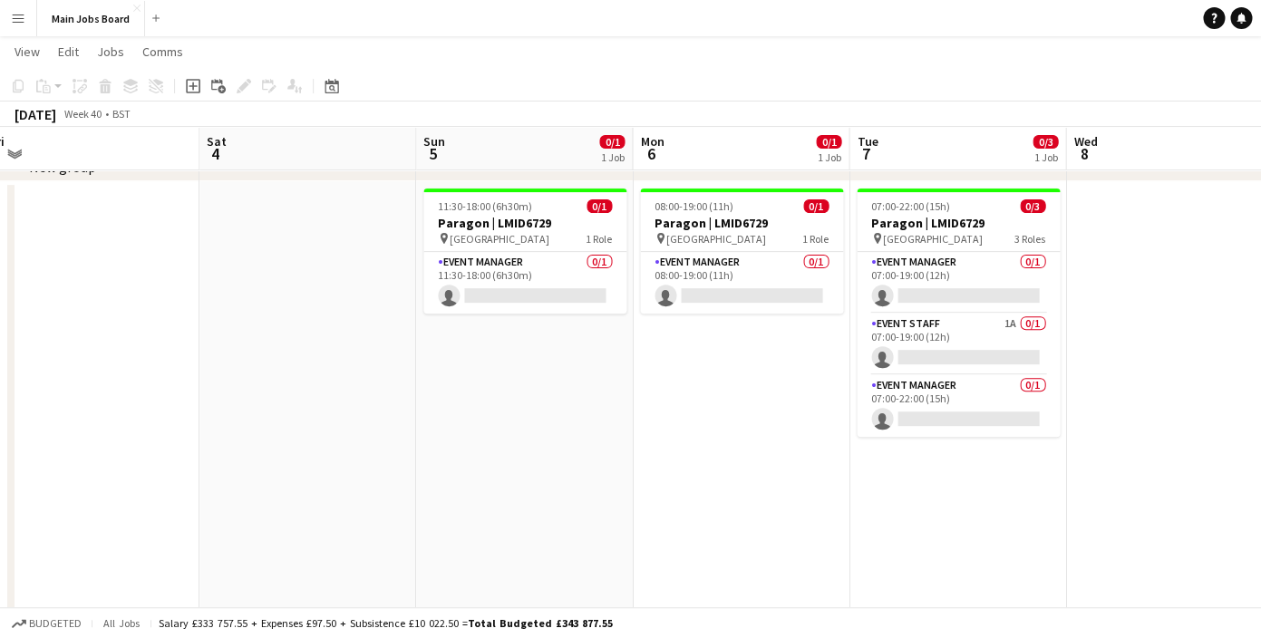
drag, startPoint x: 698, startPoint y: 456, endPoint x: 158, endPoint y: 446, distance: 540.5
click at [158, 446] on app-calendar-viewport "Tue 30 1/2 1 Job Wed 1 1/2 1 Job Thu 2 0/2 1 Job Fri 3 Sat 4 Sun 5 0/1 1 Job Mo…" at bounding box center [630, 336] width 1261 height 740
drag, startPoint x: 532, startPoint y: 422, endPoint x: 247, endPoint y: 414, distance: 285.7
click at [513, 422] on app-calendar-viewport "Tue 30 1/2 1 Job Wed 1 1/2 1 Job Thu 2 0/2 1 Job Fri 3 Sat 4 Sun 5 0/1 1 Job Mo…" at bounding box center [630, 336] width 1261 height 740
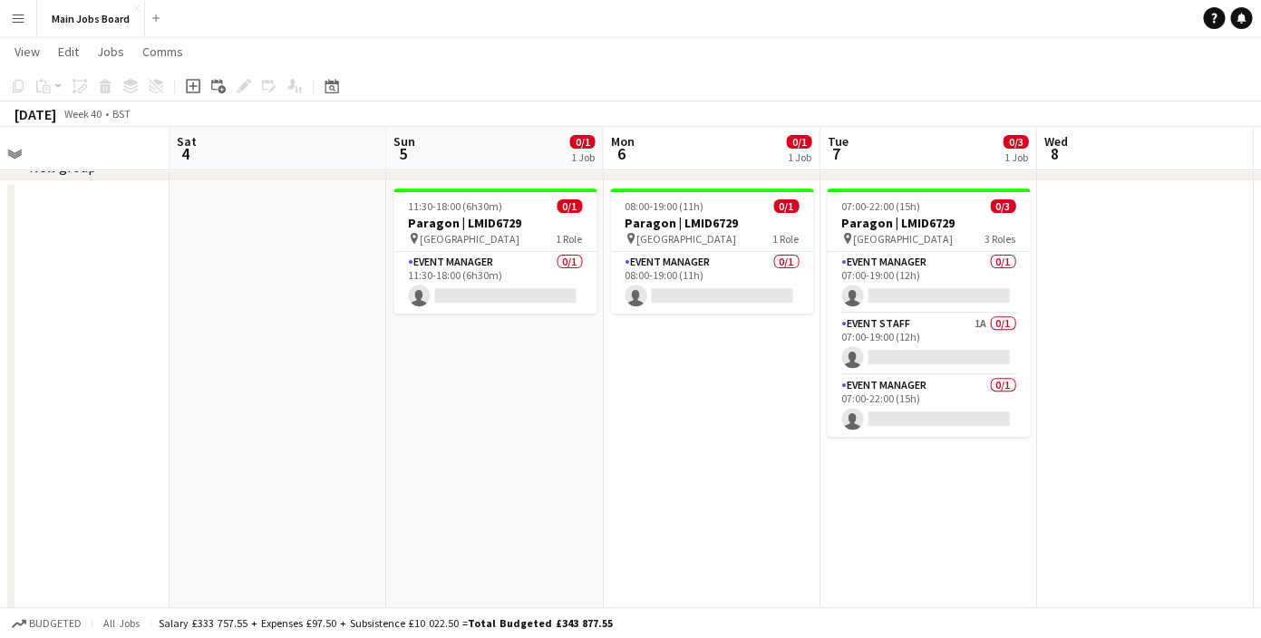
drag, startPoint x: 846, startPoint y: 386, endPoint x: 331, endPoint y: 386, distance: 515.1
click at [331, 386] on app-calendar-viewport "Tue 30 1/2 1 Job Wed 1 1/2 1 Job Thu 2 0/2 1 Job Fri 3 Sat 4 Sun 5 0/1 1 Job Mo…" at bounding box center [630, 336] width 1261 height 740
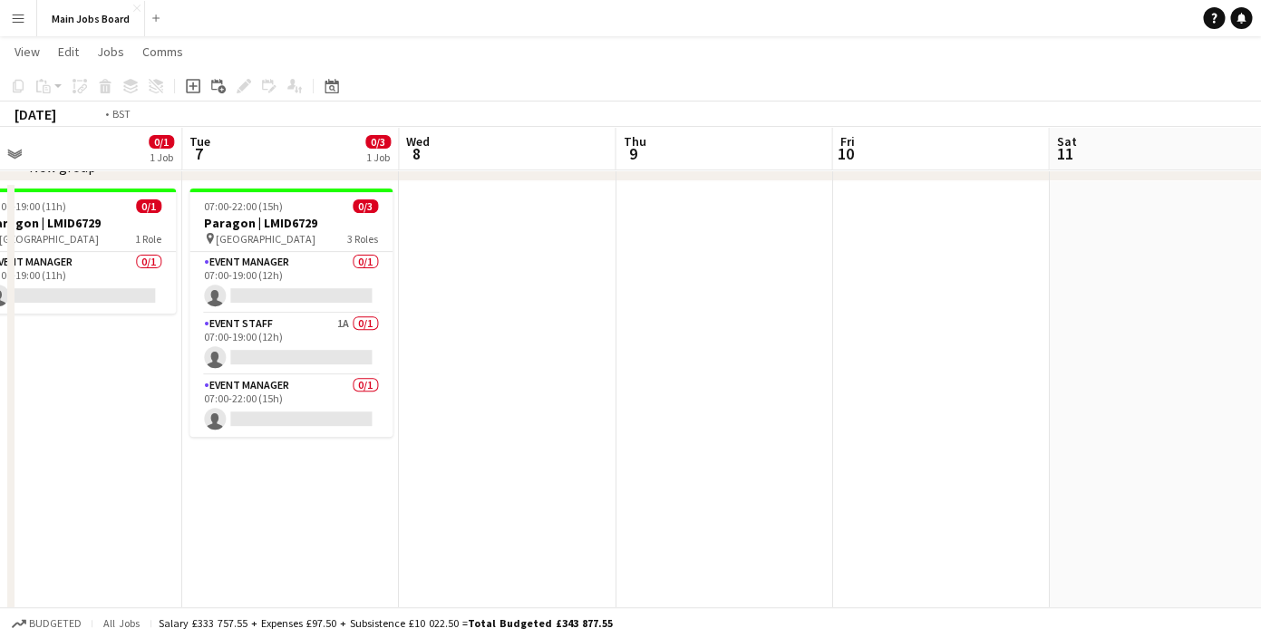
drag, startPoint x: 793, startPoint y: 359, endPoint x: 223, endPoint y: 359, distance: 569.5
click at [233, 359] on app-calendar-viewport "Fri 3 Sat 4 Sun 5 0/1 1 Job Mon 6 0/1 1 Job Tue 7 0/3 1 Job Wed 8 Thu 9 Fri 10 …" at bounding box center [630, 336] width 1261 height 740
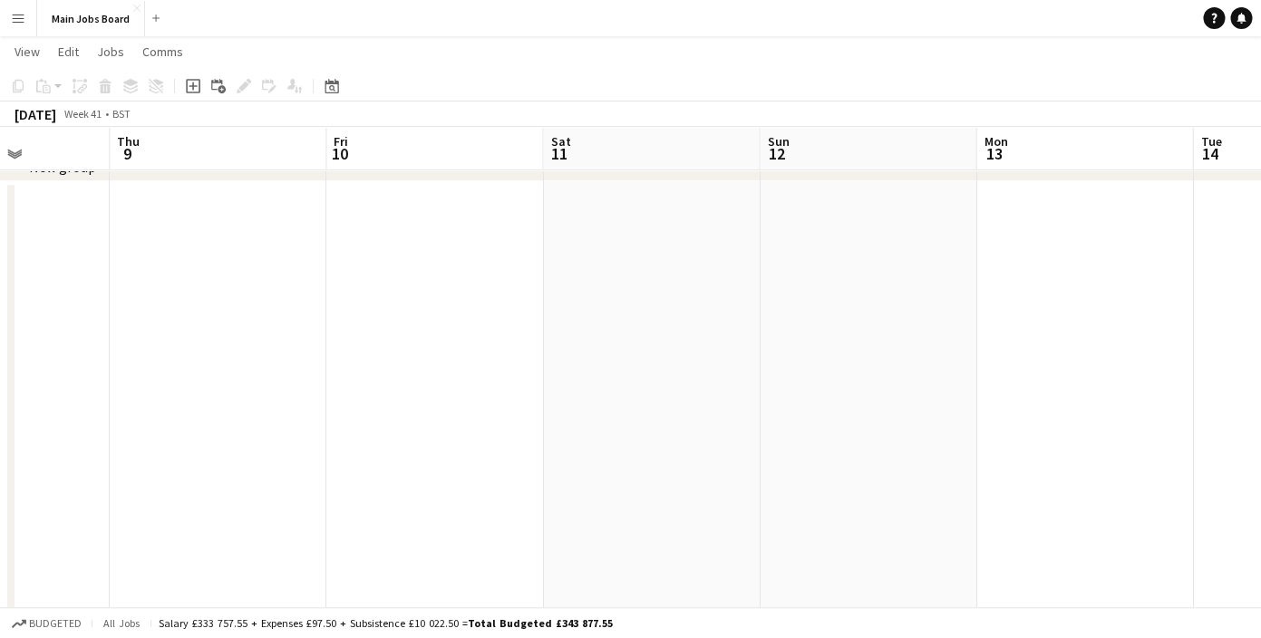
drag, startPoint x: 942, startPoint y: 333, endPoint x: 220, endPoint y: 333, distance: 721.8
click at [220, 333] on app-calendar-viewport "Sun 5 0/1 1 Job Mon 6 0/1 1 Job Tue 7 0/3 1 Job Wed 8 Thu 9 Fri 10 Sat 11 Sun 1…" at bounding box center [630, 336] width 1261 height 740
